Goal: Check status: Check status

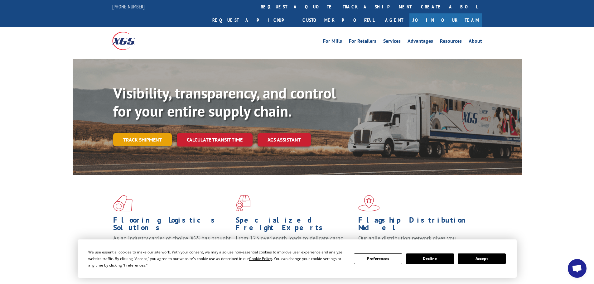
click at [135, 133] on link "Track shipment" at bounding box center [142, 139] width 59 height 13
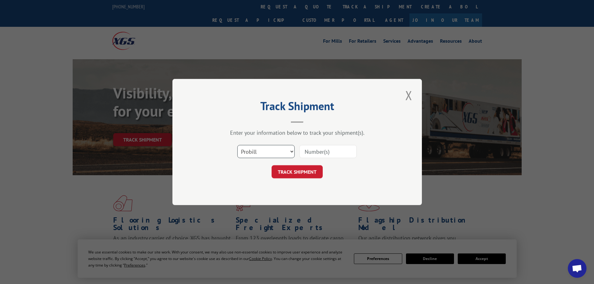
click at [290, 152] on select "Select category... Probill BOL PO" at bounding box center [265, 151] width 57 height 13
select select "bol"
click at [237, 145] on select "Select category... Probill BOL PO" at bounding box center [265, 151] width 57 height 13
click at [330, 154] on input at bounding box center [328, 151] width 57 height 13
click at [335, 155] on input at bounding box center [328, 151] width 57 height 13
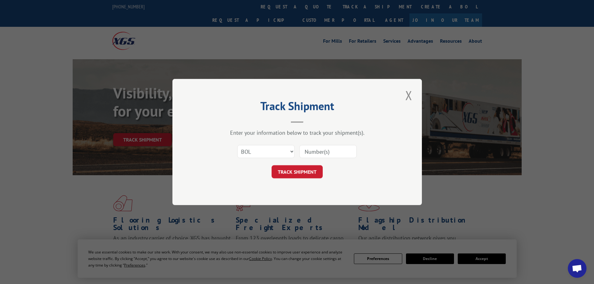
paste input "15340350"
type input "15340350"
click at [306, 172] on button "TRACK SHIPMENT" at bounding box center [297, 171] width 51 height 13
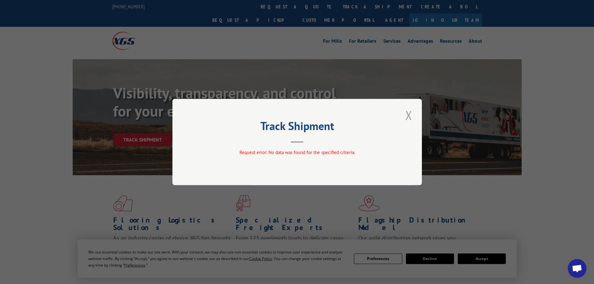
click at [407, 116] on button "Close modal" at bounding box center [409, 115] width 11 height 17
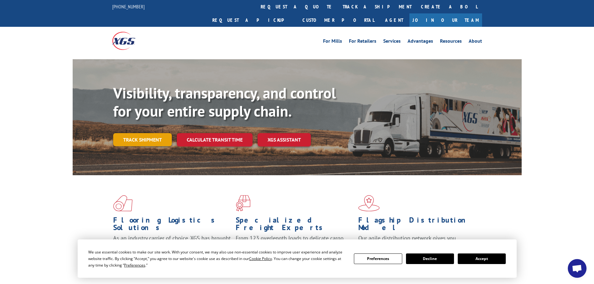
click at [152, 133] on link "Track shipment" at bounding box center [142, 139] width 59 height 13
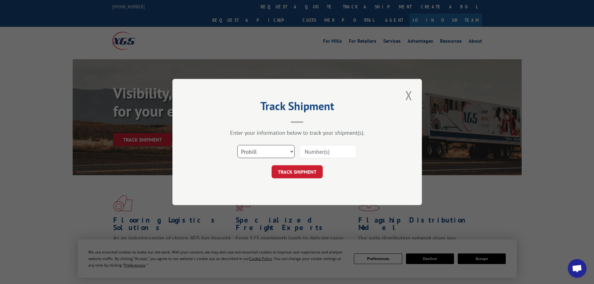
click at [288, 151] on select "Select category... Probill BOL PO" at bounding box center [265, 151] width 57 height 13
select select "po"
click at [237, 145] on select "Select category... Probill BOL PO" at bounding box center [265, 151] width 57 height 13
click at [325, 154] on input at bounding box center [328, 151] width 57 height 13
paste input "83508545"
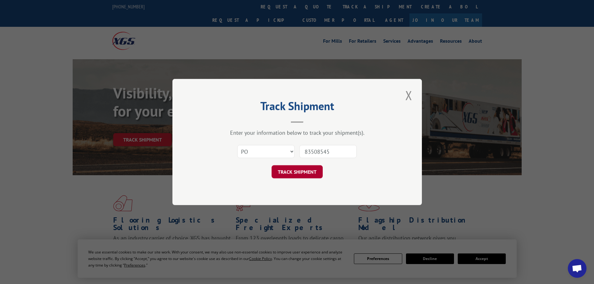
type input "83508545"
click at [305, 171] on button "TRACK SHIPMENT" at bounding box center [297, 171] width 51 height 13
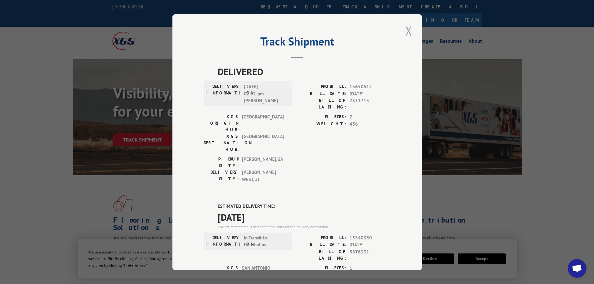
click at [407, 32] on button "Close modal" at bounding box center [409, 30] width 11 height 17
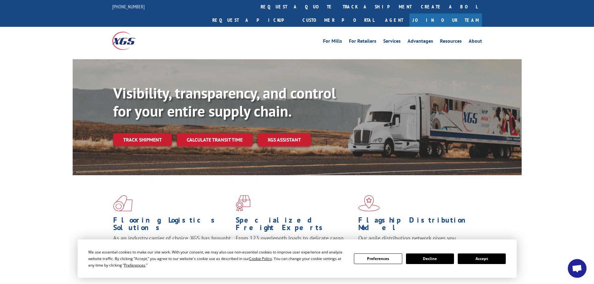
click at [430, 258] on button "Decline" at bounding box center [430, 259] width 48 height 11
